Goal: Task Accomplishment & Management: Complete application form

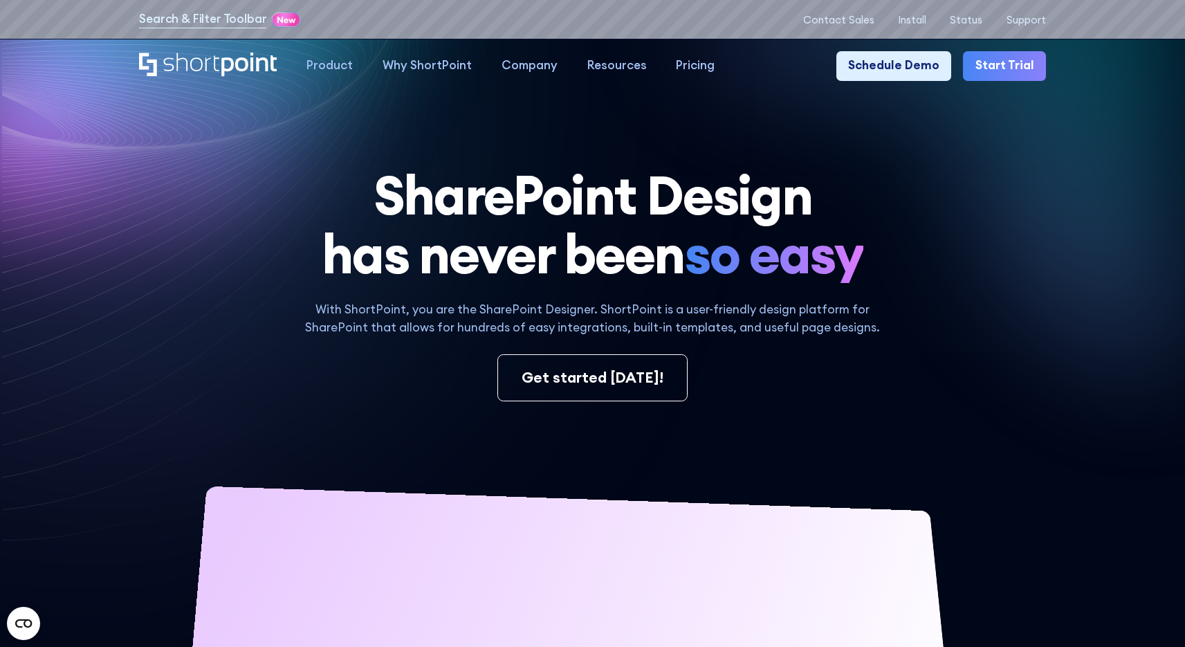
click at [1031, 64] on link "Start Trial" at bounding box center [1004, 66] width 82 height 30
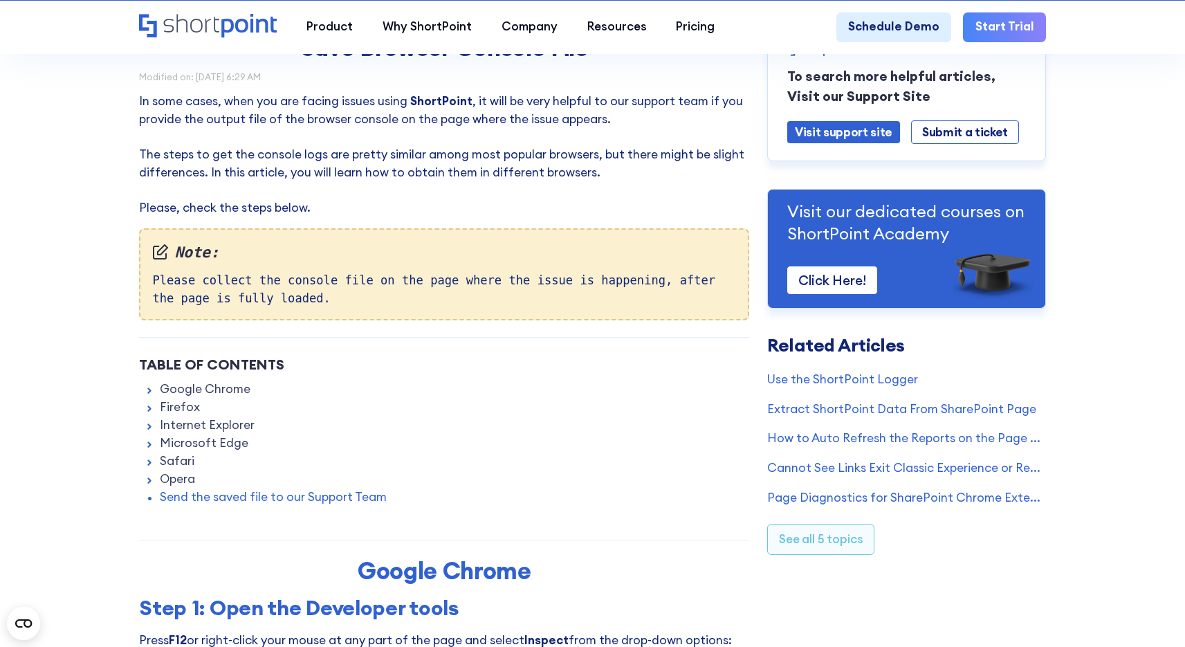
scroll to position [111, 0]
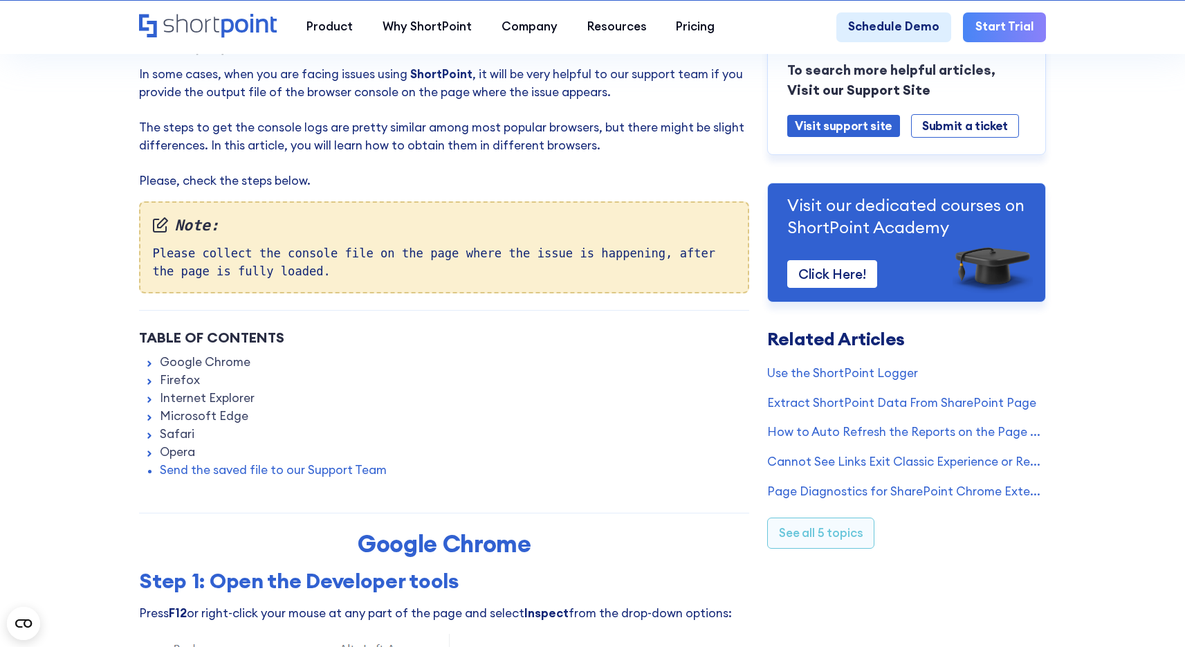
click at [205, 363] on link "Google Chrome" at bounding box center [205, 362] width 91 height 18
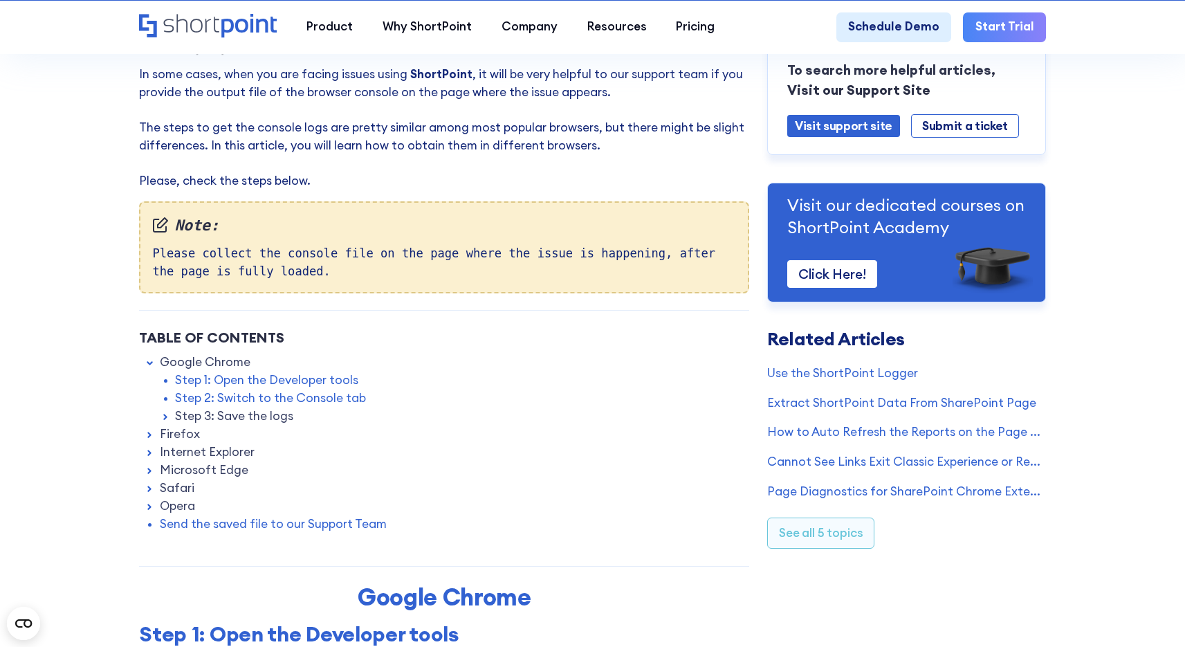
click at [304, 379] on link "Step 1: Open the Developer tools" at bounding box center [266, 380] width 183 height 18
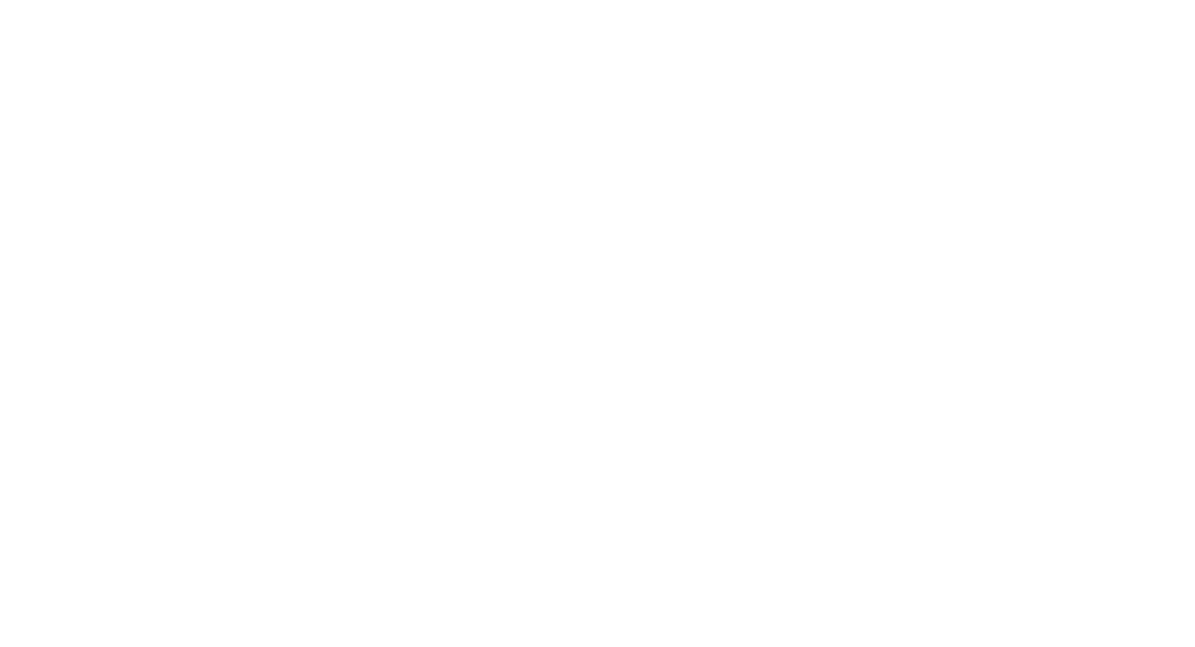
select select "+63"
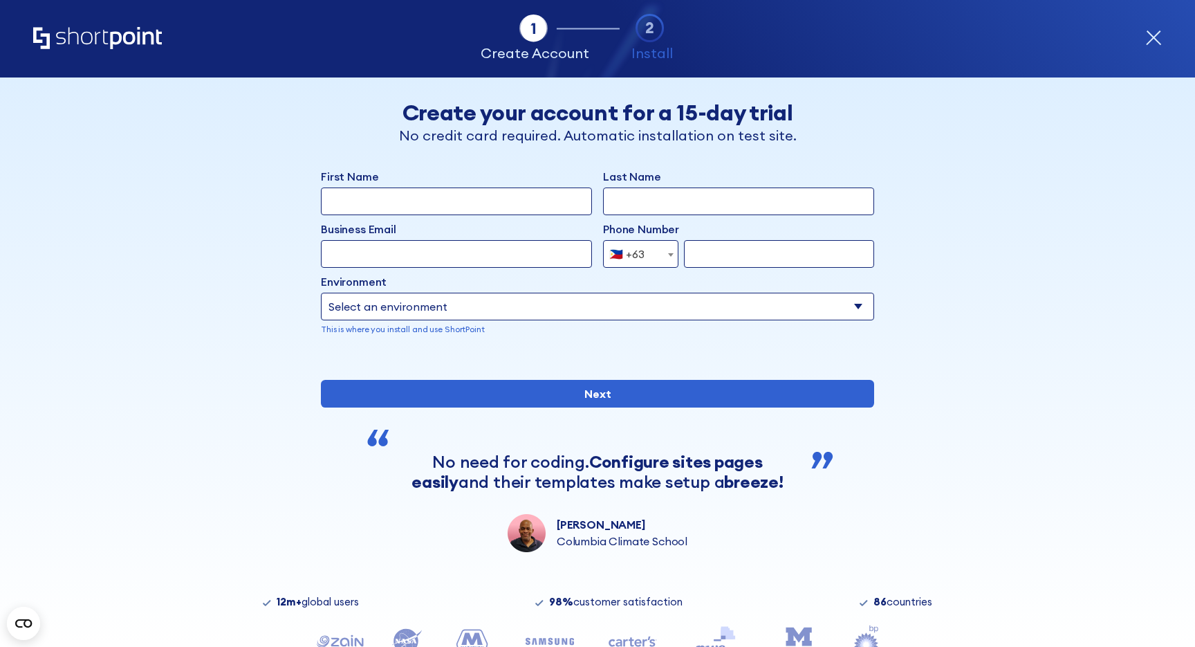
click at [460, 195] on input "First Name" at bounding box center [456, 201] width 271 height 28
type input "Yvette"
click at [647, 203] on input "Last Name" at bounding box center [738, 201] width 271 height 28
type input "Tunguia"
click at [452, 259] on input "Business Email" at bounding box center [456, 254] width 271 height 28
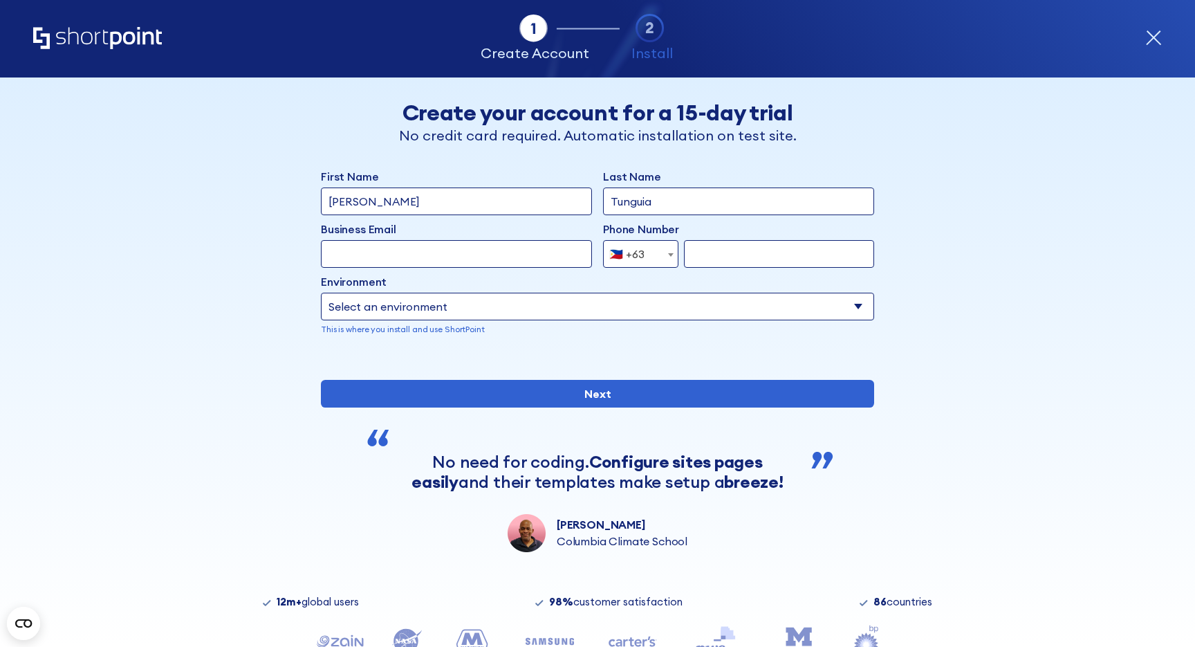
type input "yvette5555@shortpoint.com"
click at [731, 251] on input "form" at bounding box center [779, 254] width 190 height 28
type input "9088161357"
click at [770, 291] on div "Environment Select an environment Microsoft 365 SharePoint Online SharePoint 20…" at bounding box center [597, 304] width 553 height 62
click at [689, 299] on select "Select an environment Microsoft 365 SharePoint Online SharePoint 2019 (On-Premi…" at bounding box center [597, 307] width 553 height 28
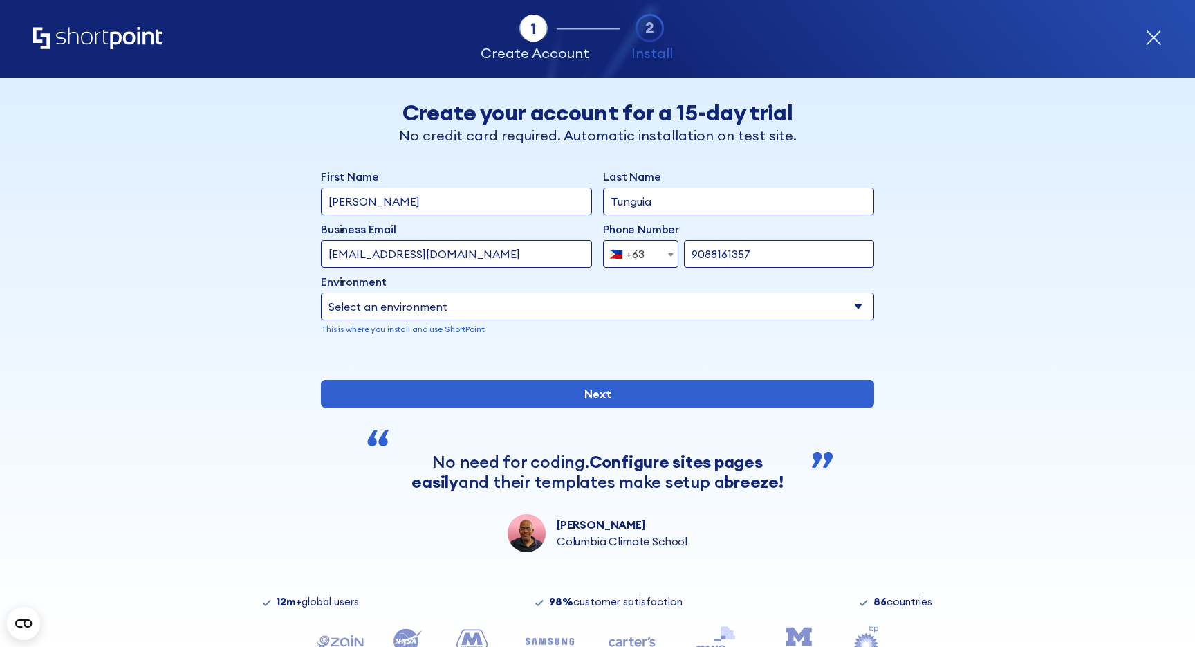
select select "Microsoft 365"
click at [321, 293] on select "Select an environment Microsoft 365 SharePoint Online SharePoint 2019 (On-Premi…" at bounding box center [597, 307] width 553 height 28
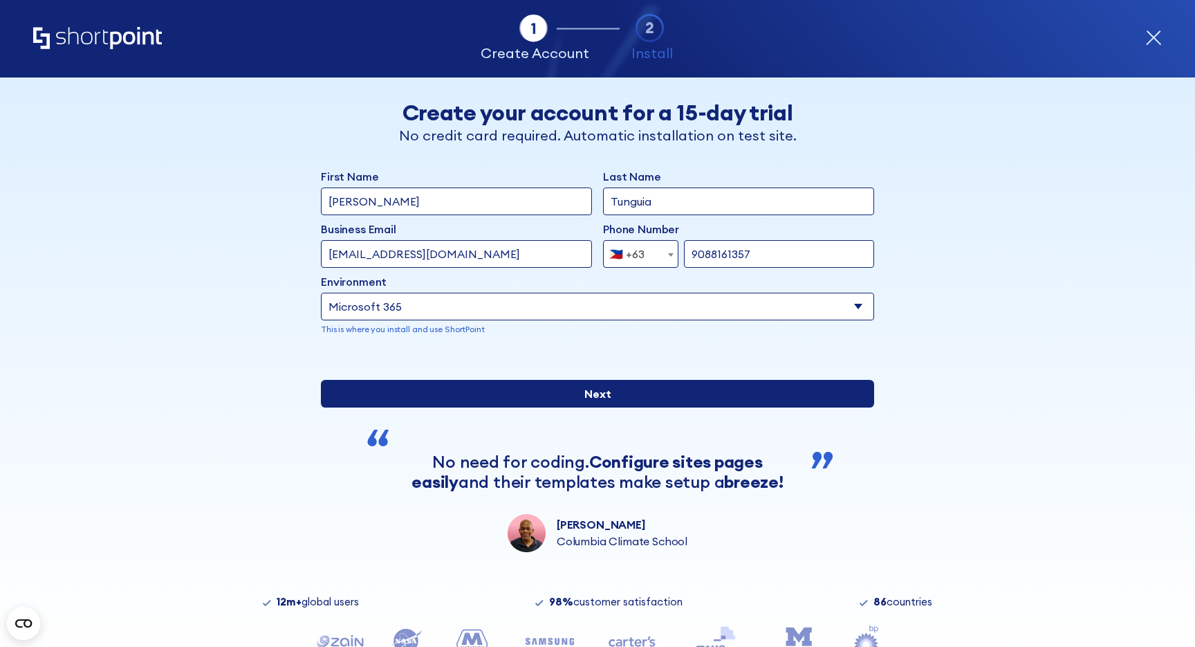
click at [542, 407] on input "Next" at bounding box center [597, 394] width 553 height 28
